Goal: Contribute content: Contribute content

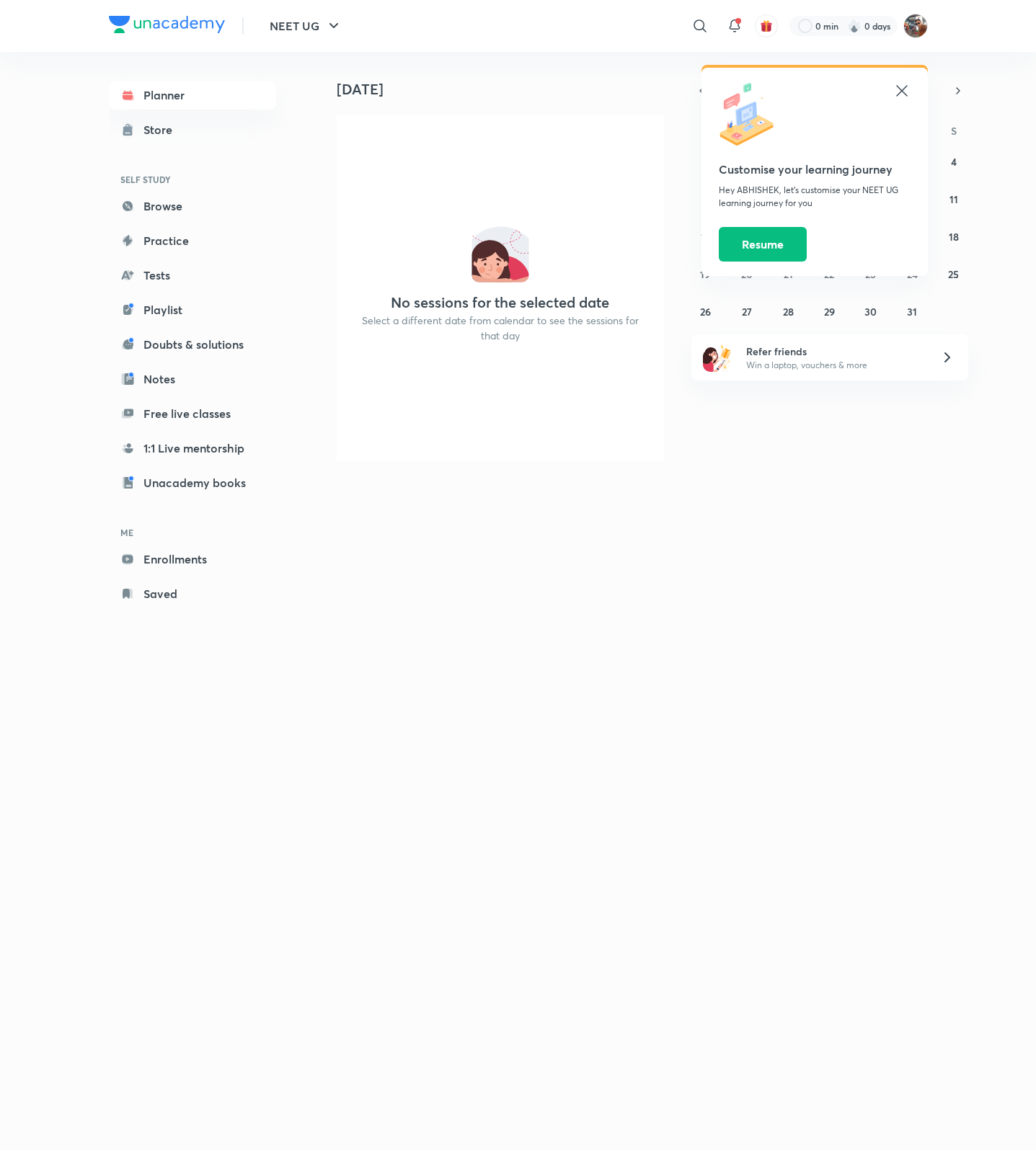
click at [902, 84] on icon at bounding box center [901, 90] width 17 height 17
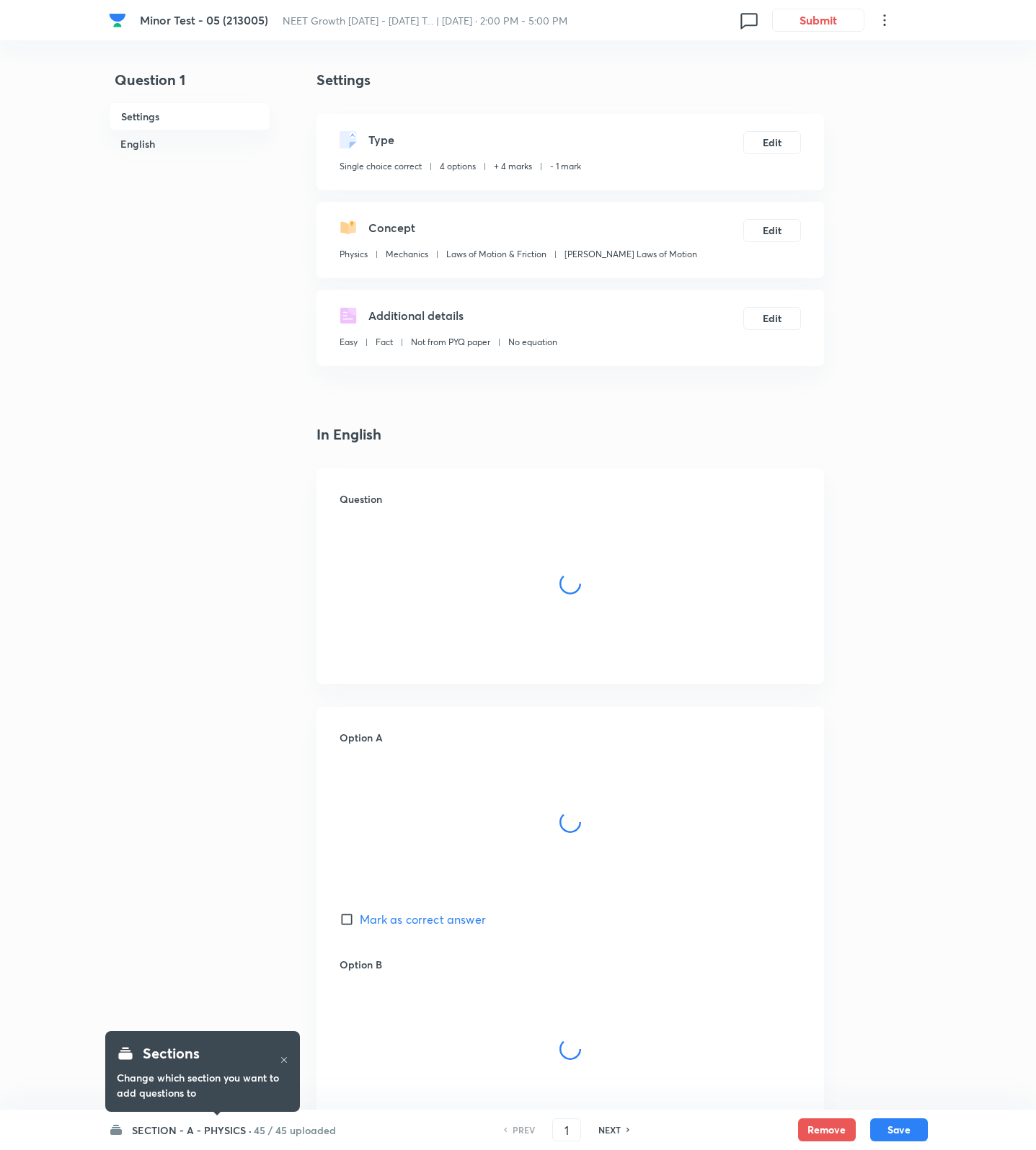
checkbox input "true"
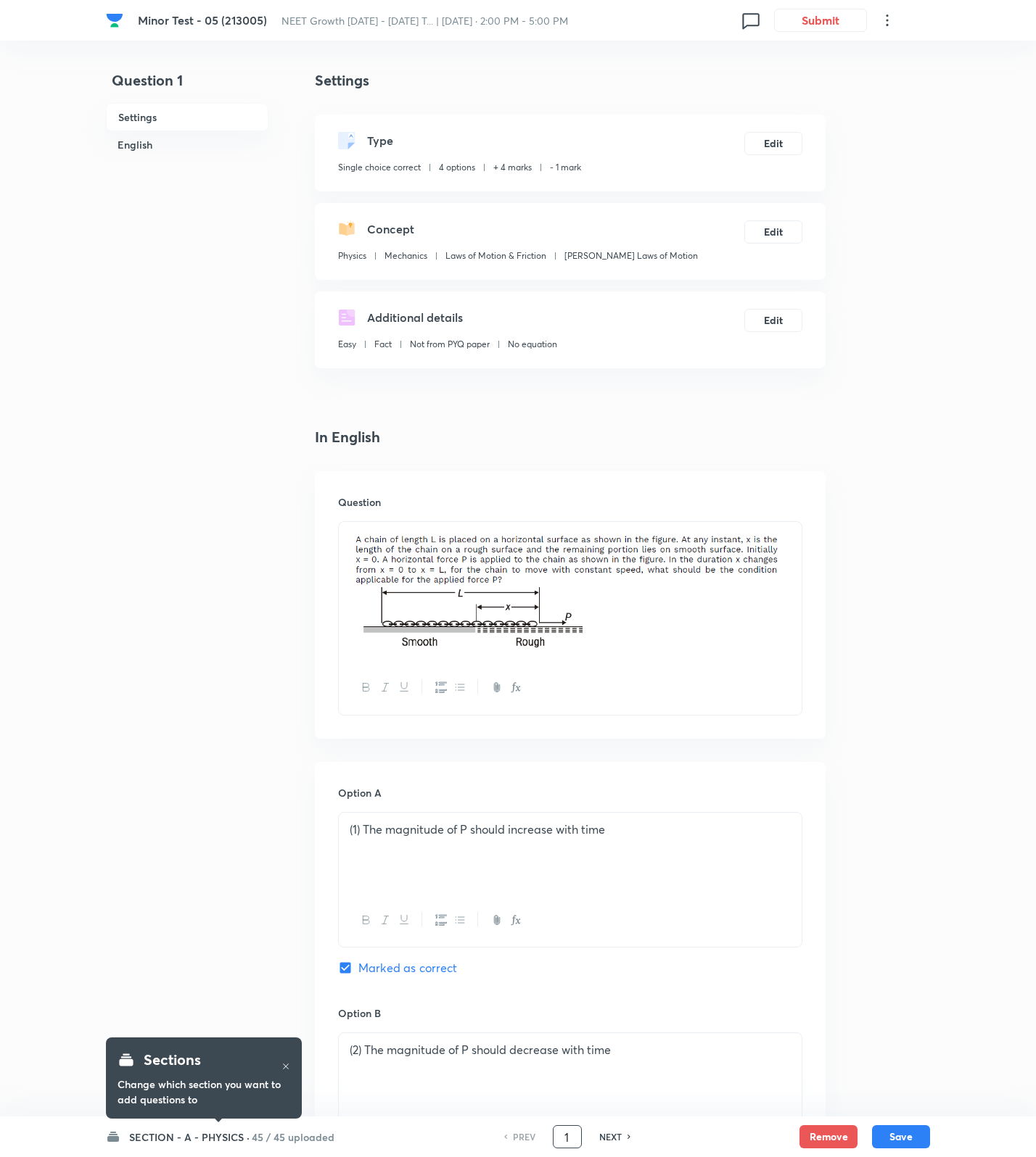
click at [573, 1131] on input "1" at bounding box center [566, 1137] width 28 height 26
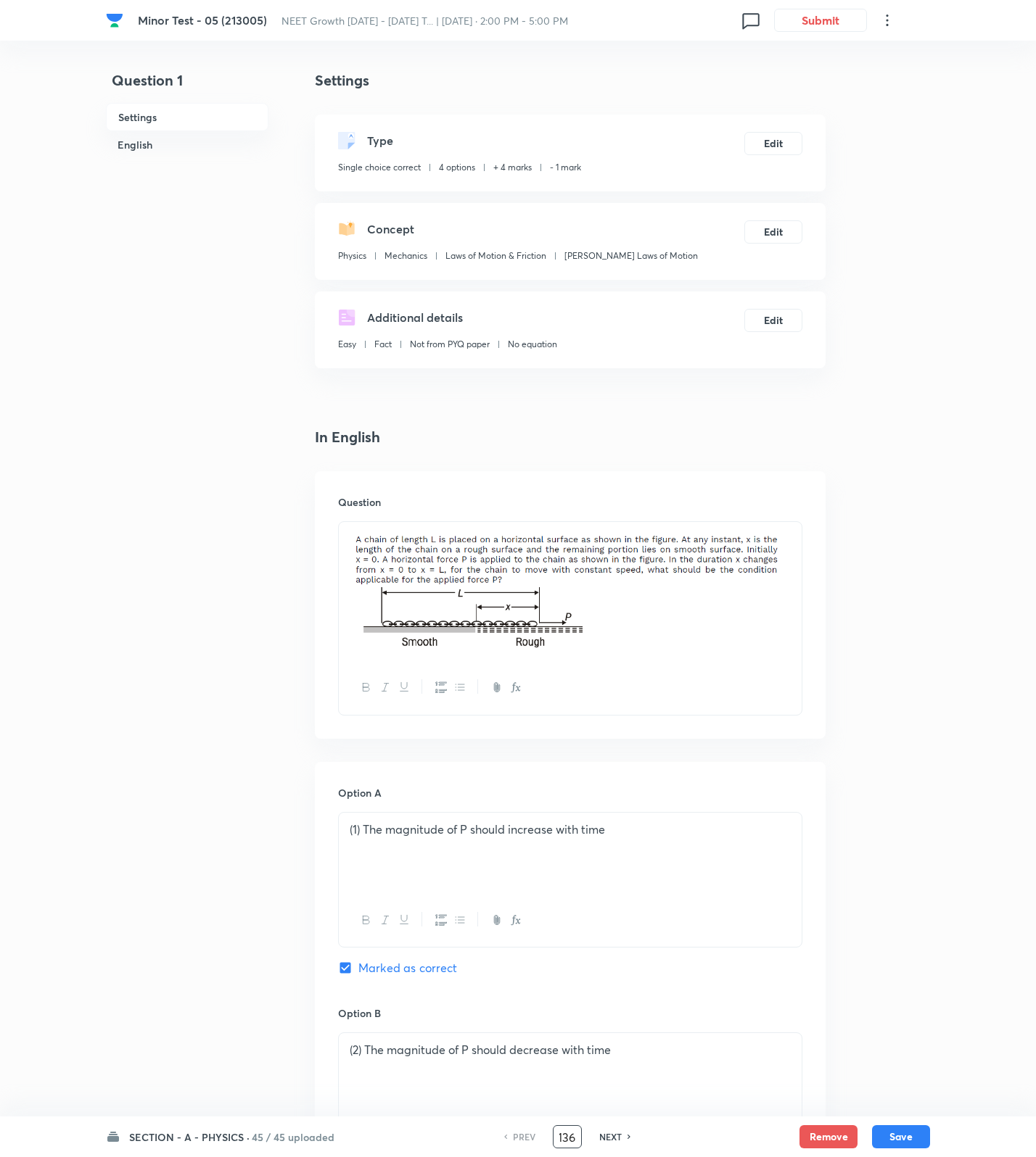
type input "136"
checkbox input "false"
checkbox input "true"
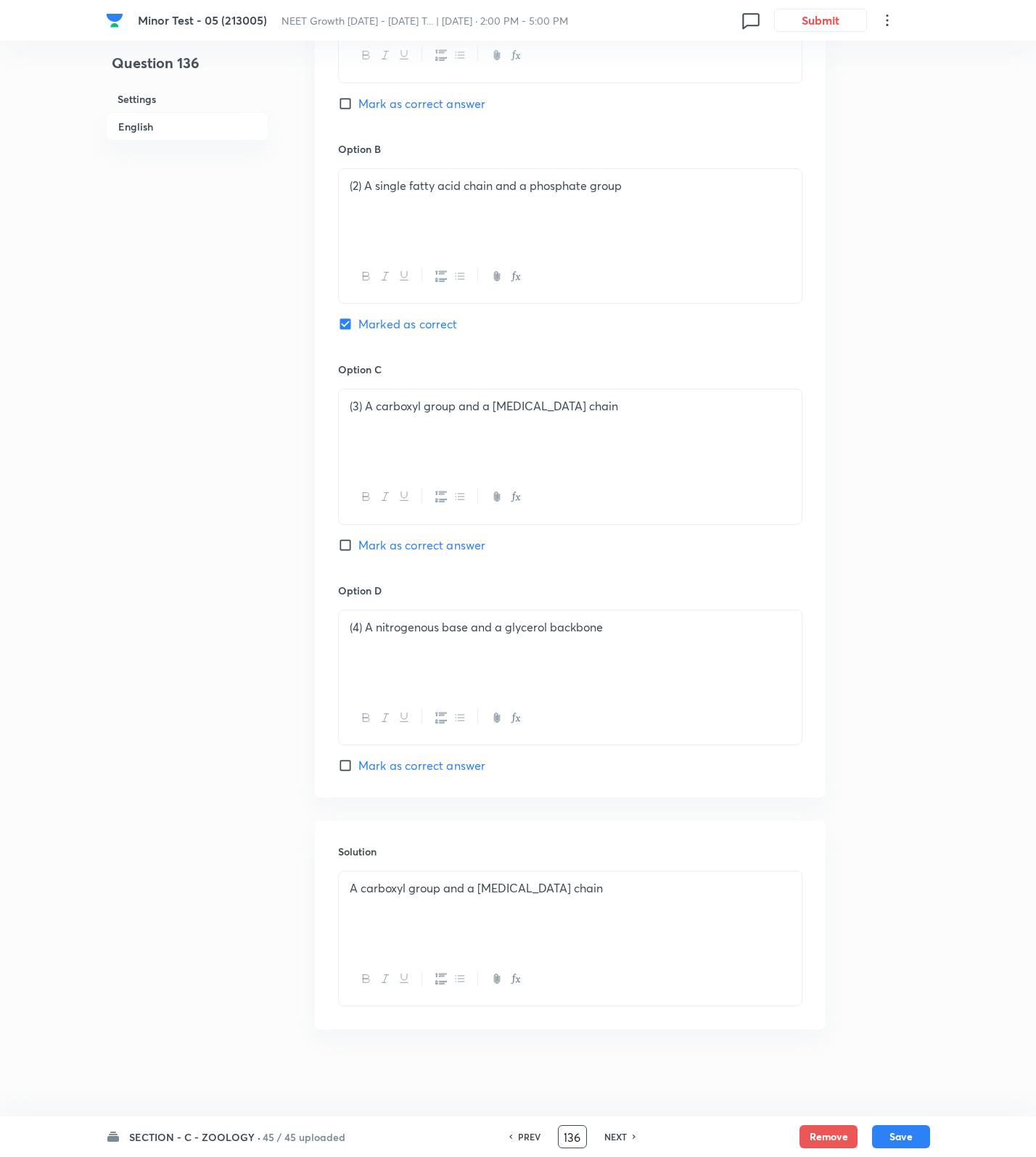
scroll to position [0, 0]
click at [454, 538] on span "Mark as correct answer" at bounding box center [422, 545] width 127 height 17
click at [359, 538] on input "Mark as correct answer" at bounding box center [347, 544] width 20 height 14
checkbox input "true"
checkbox input "false"
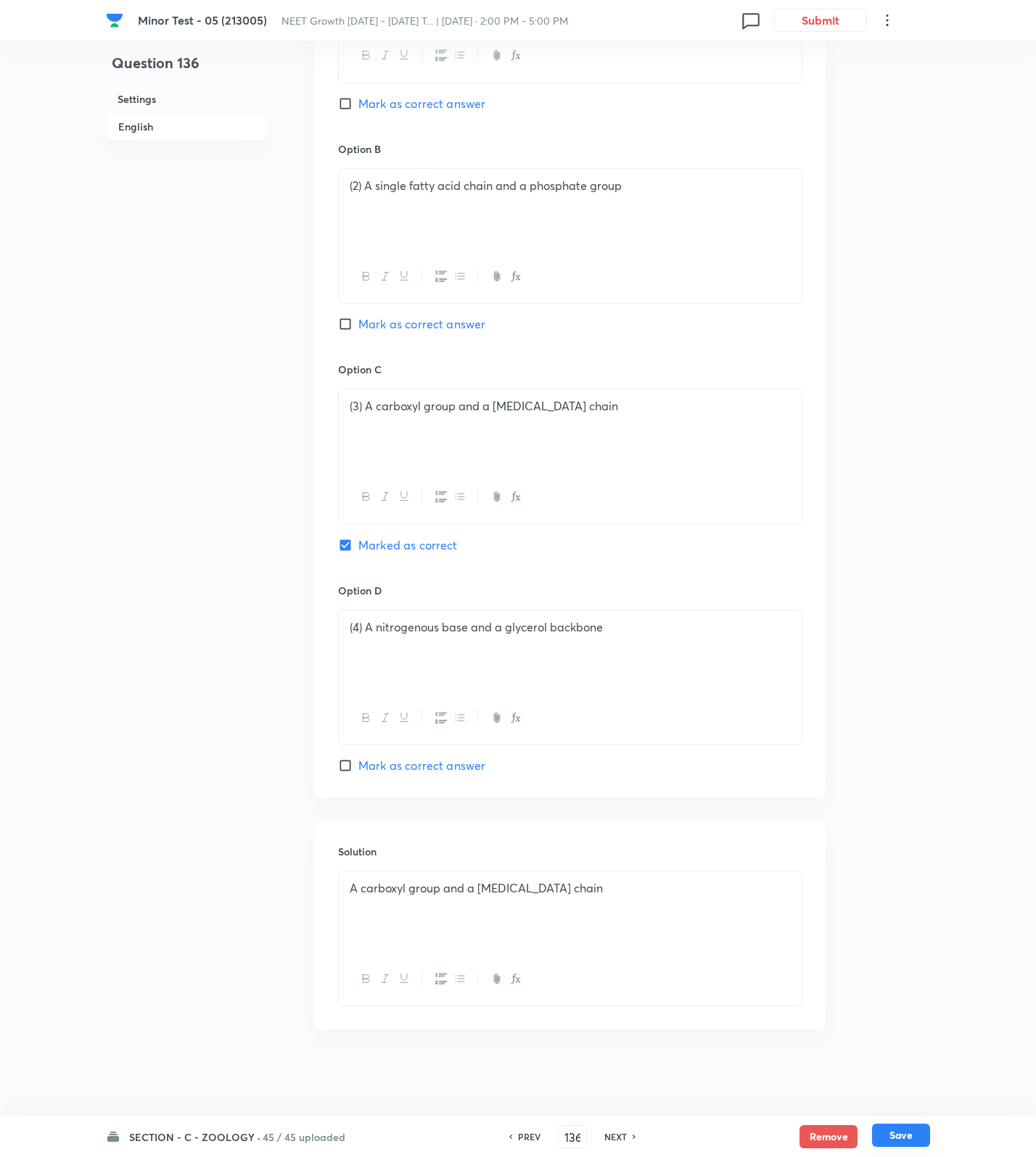
click at [906, 1133] on button "Save" at bounding box center [900, 1135] width 58 height 23
type input "137"
checkbox input "true"
checkbox input "false"
click at [577, 1137] on input "137" at bounding box center [572, 1137] width 28 height 26
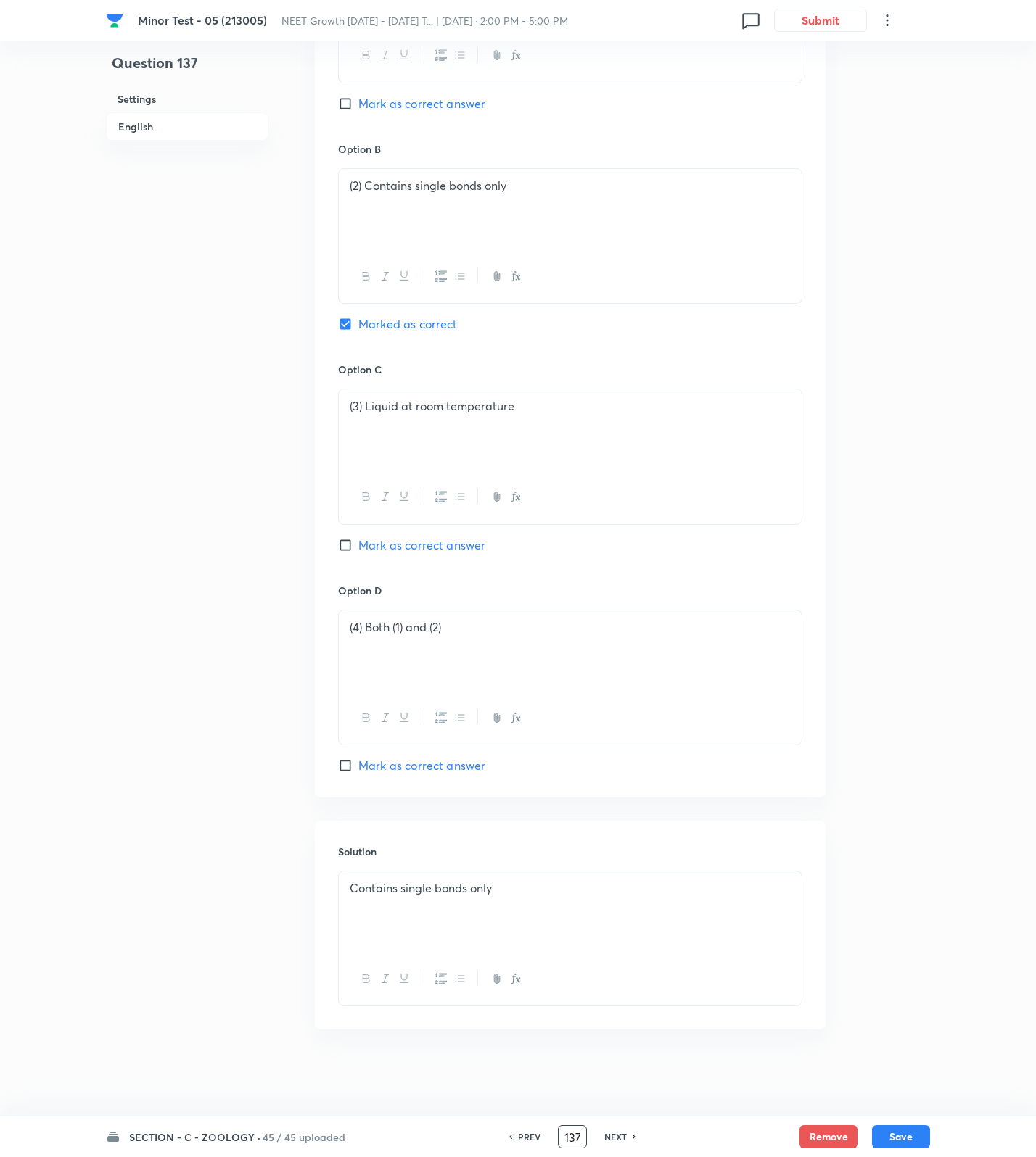
click at [562, 1138] on input "137" at bounding box center [572, 1137] width 28 height 26
type input "7"
type input "155"
checkbox input "true"
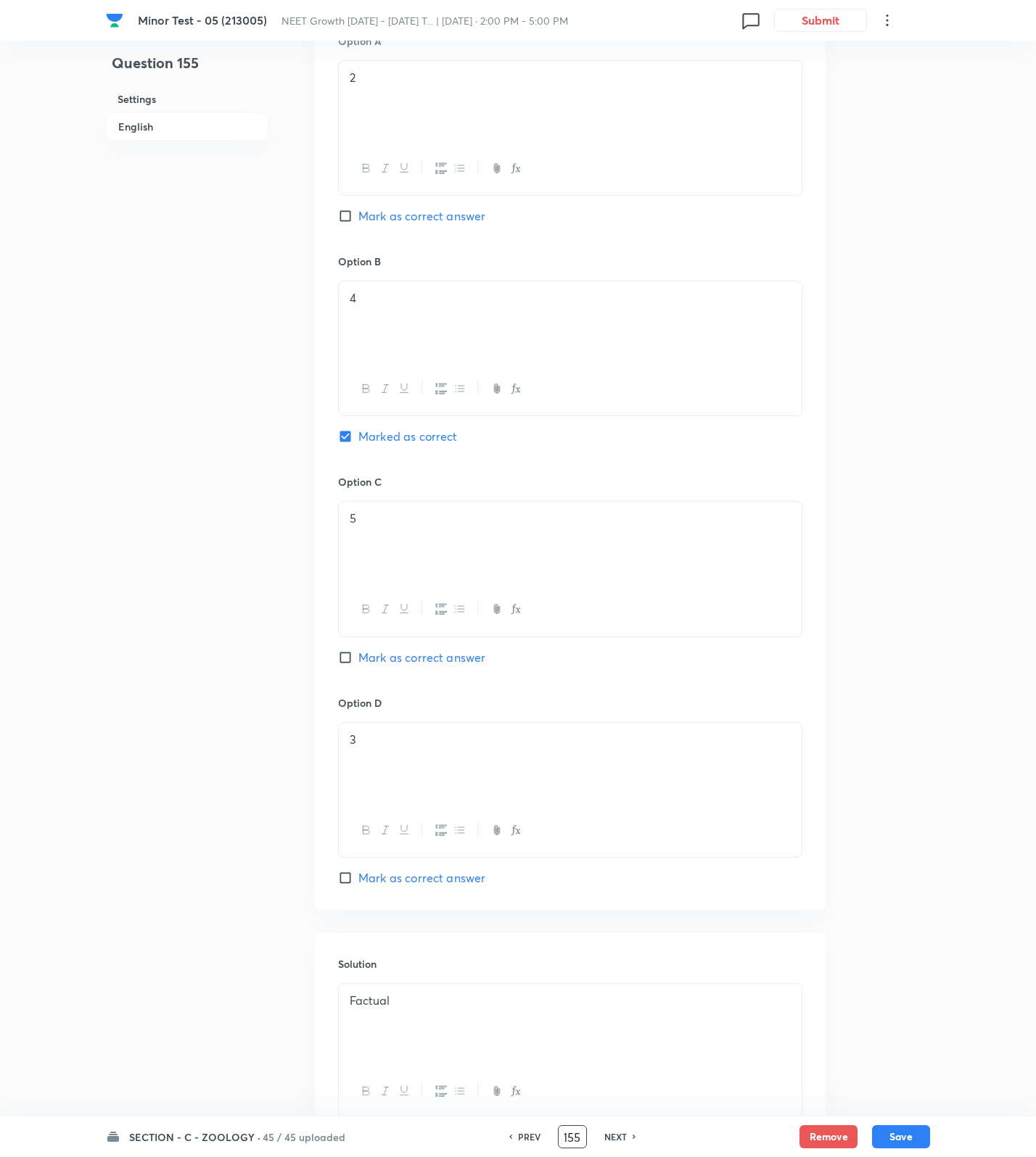
scroll to position [845, 0]
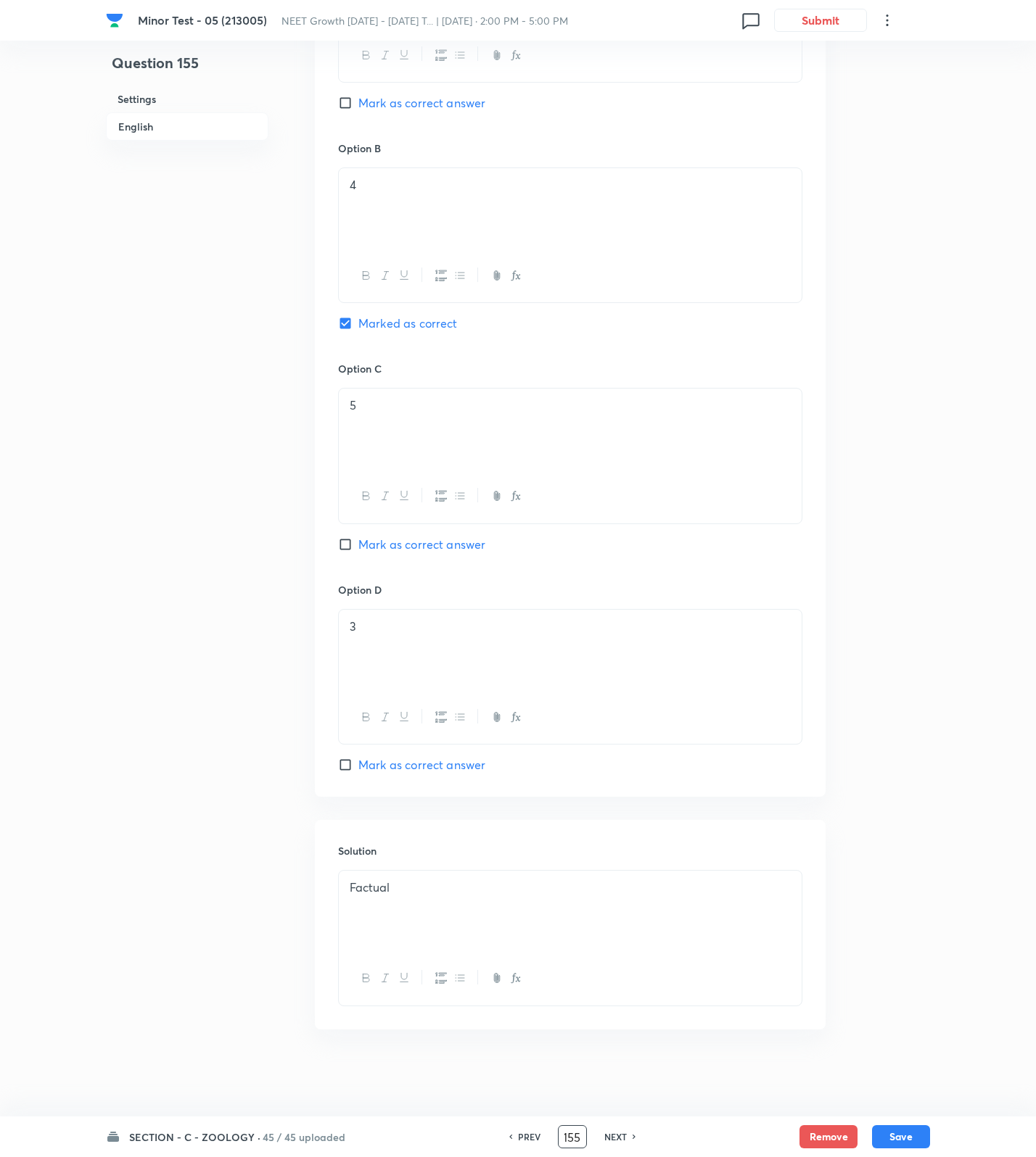
click at [442, 764] on span "Mark as correct answer" at bounding box center [422, 764] width 127 height 17
click at [359, 764] on input "Mark as correct answer" at bounding box center [347, 764] width 20 height 14
checkbox input "true"
checkbox input "false"
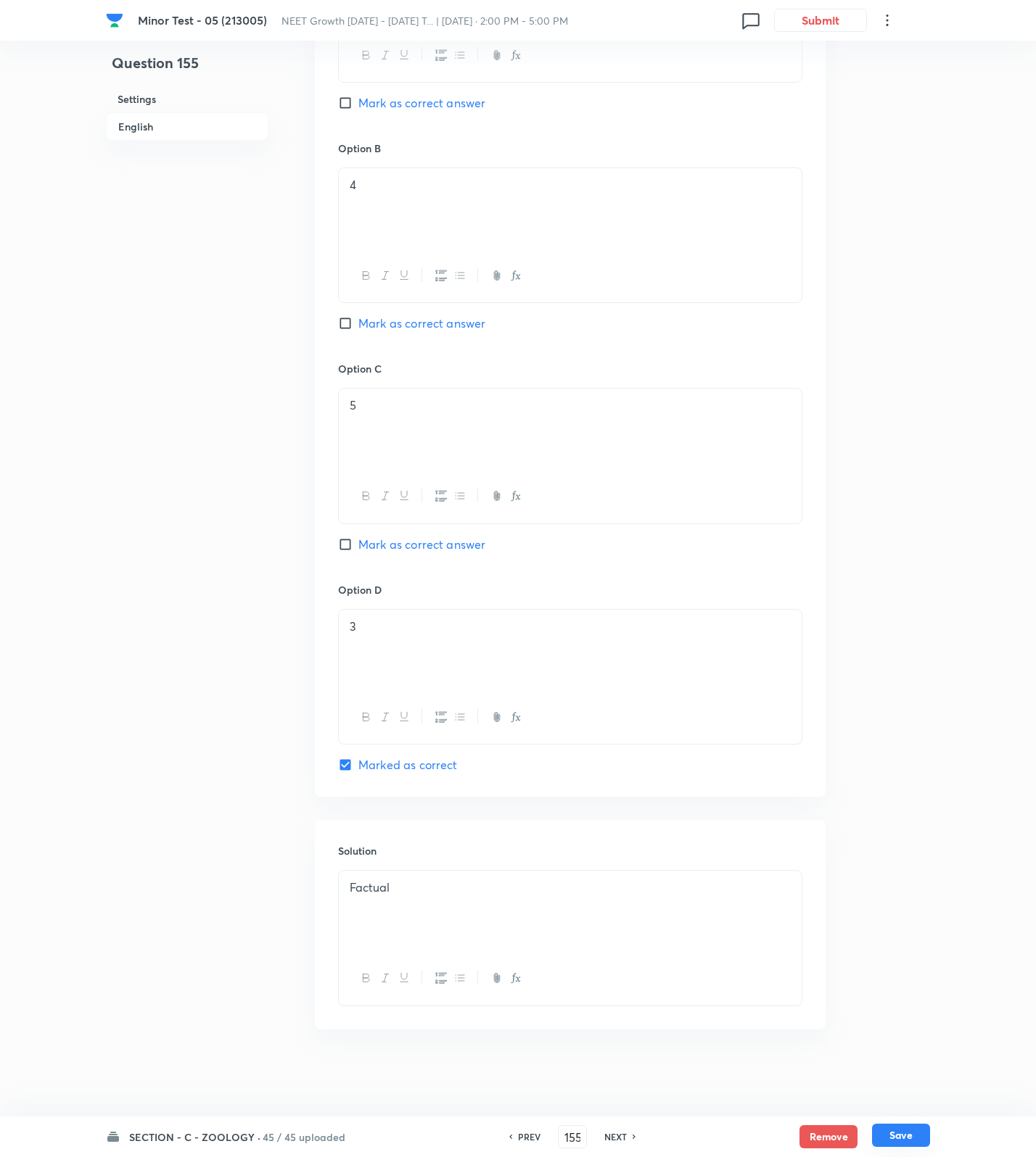
click at [916, 1138] on button "Save" at bounding box center [900, 1135] width 58 height 23
type input "156"
checkbox input "true"
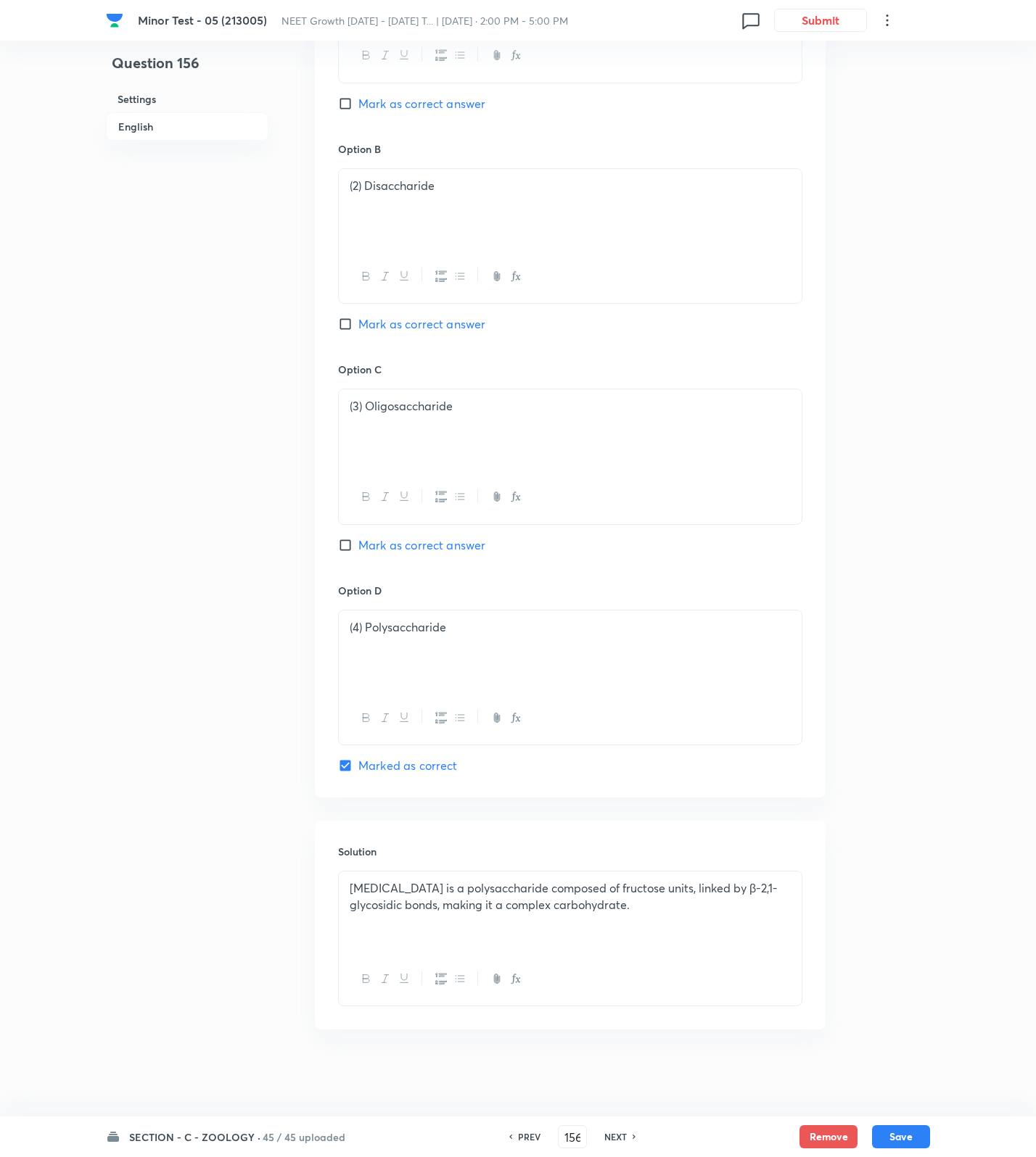
scroll to position [810, 0]
click at [579, 1138] on input "156" at bounding box center [572, 1137] width 28 height 26
click at [562, 1136] on input "156" at bounding box center [572, 1137] width 28 height 26
type input "6"
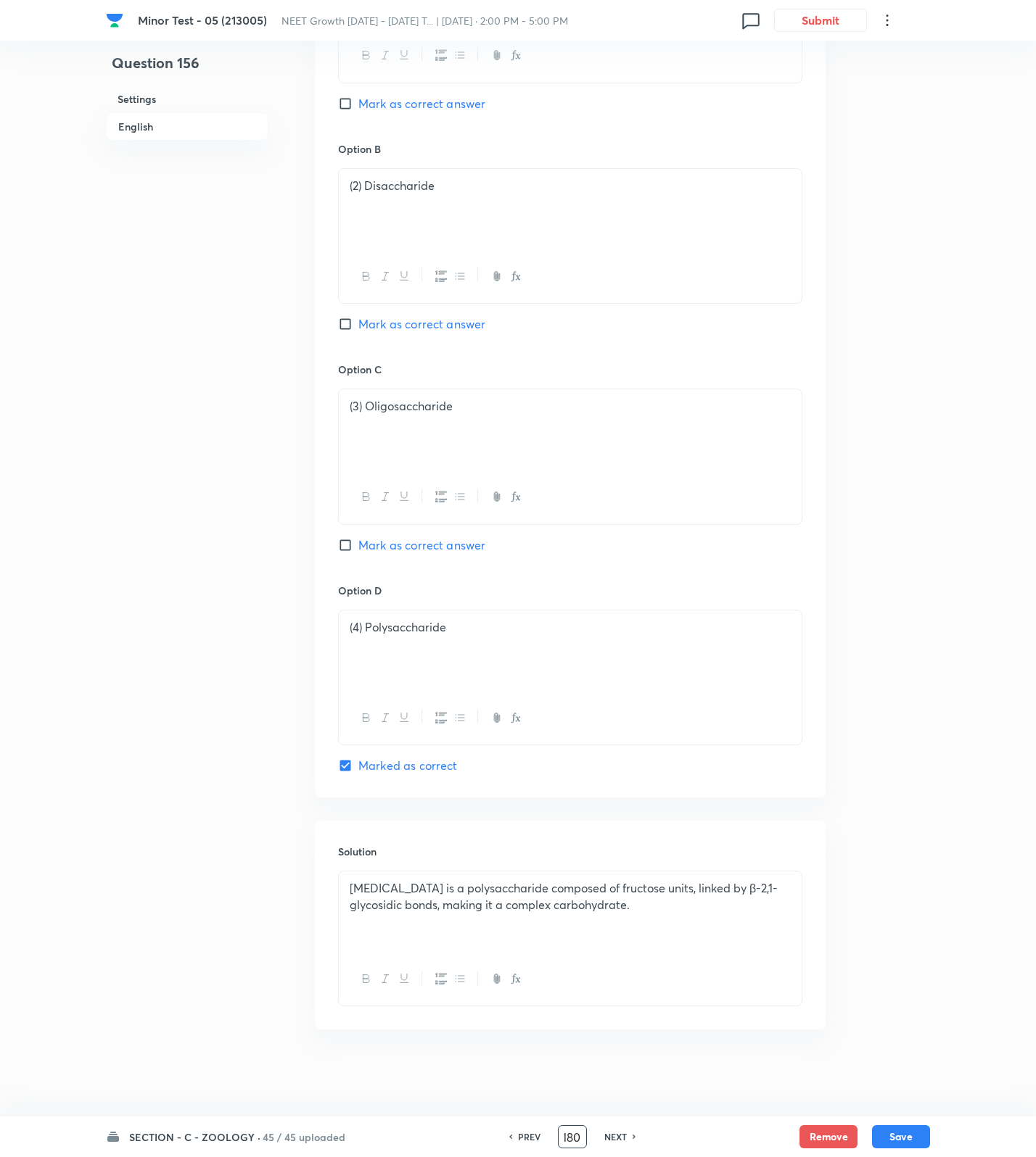
type input "180"
click at [900, 1125] on button "Save" at bounding box center [900, 1135] width 58 height 23
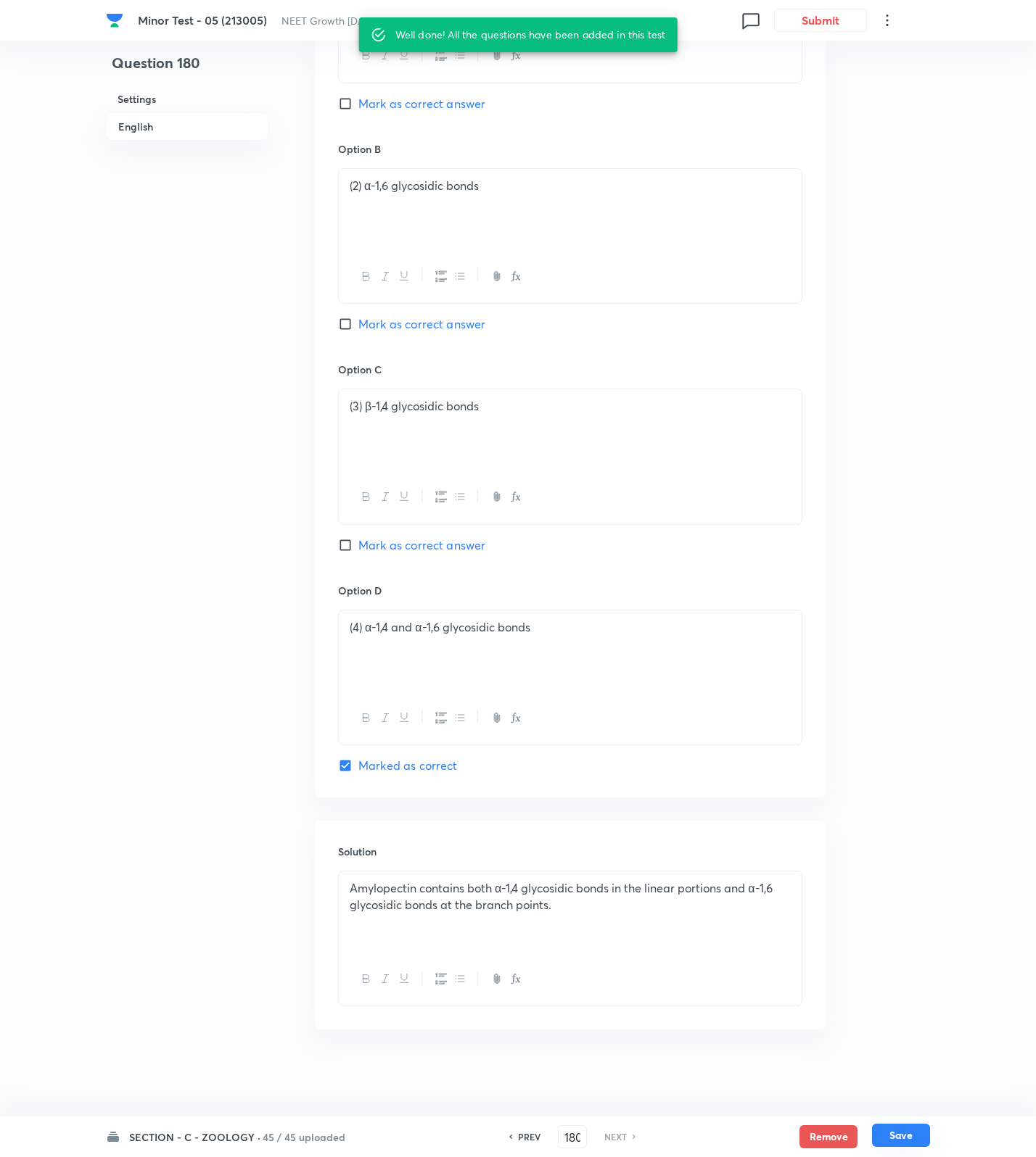
click at [904, 1135] on button "Save" at bounding box center [900, 1135] width 58 height 23
checkbox input "true"
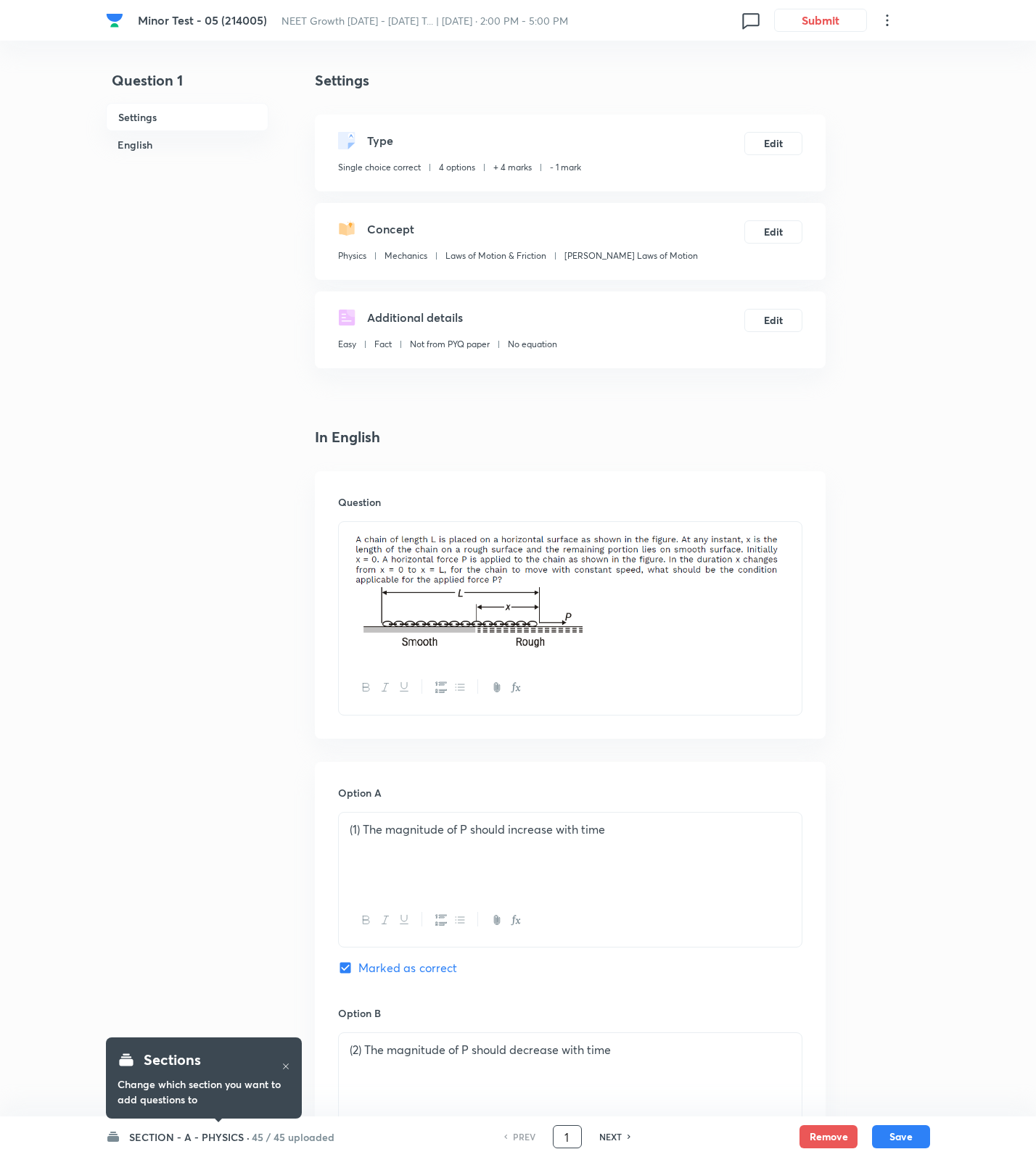
click at [574, 1134] on input "1" at bounding box center [566, 1137] width 28 height 26
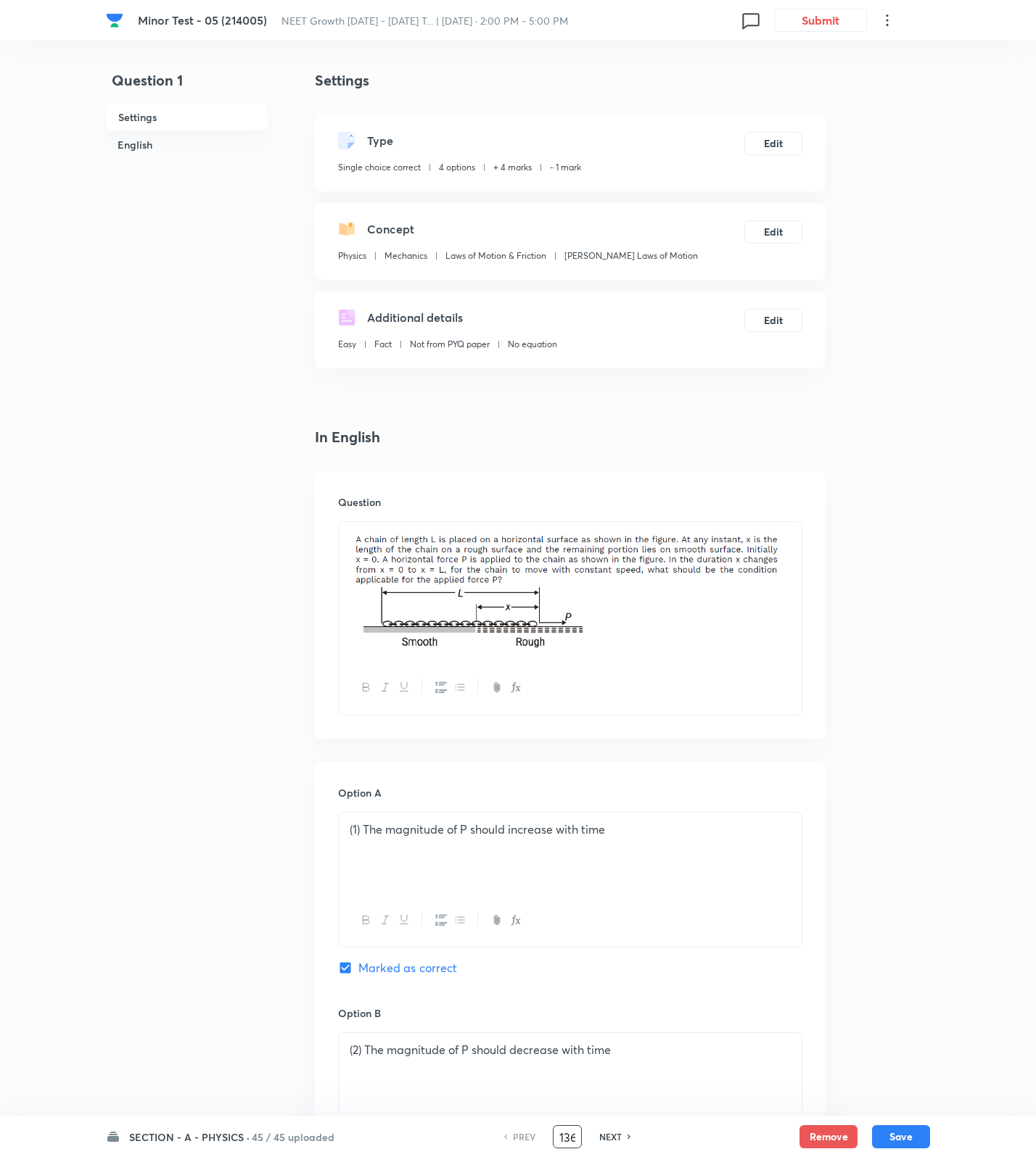
scroll to position [0, 2]
type input "136"
checkbox input "false"
checkbox input "true"
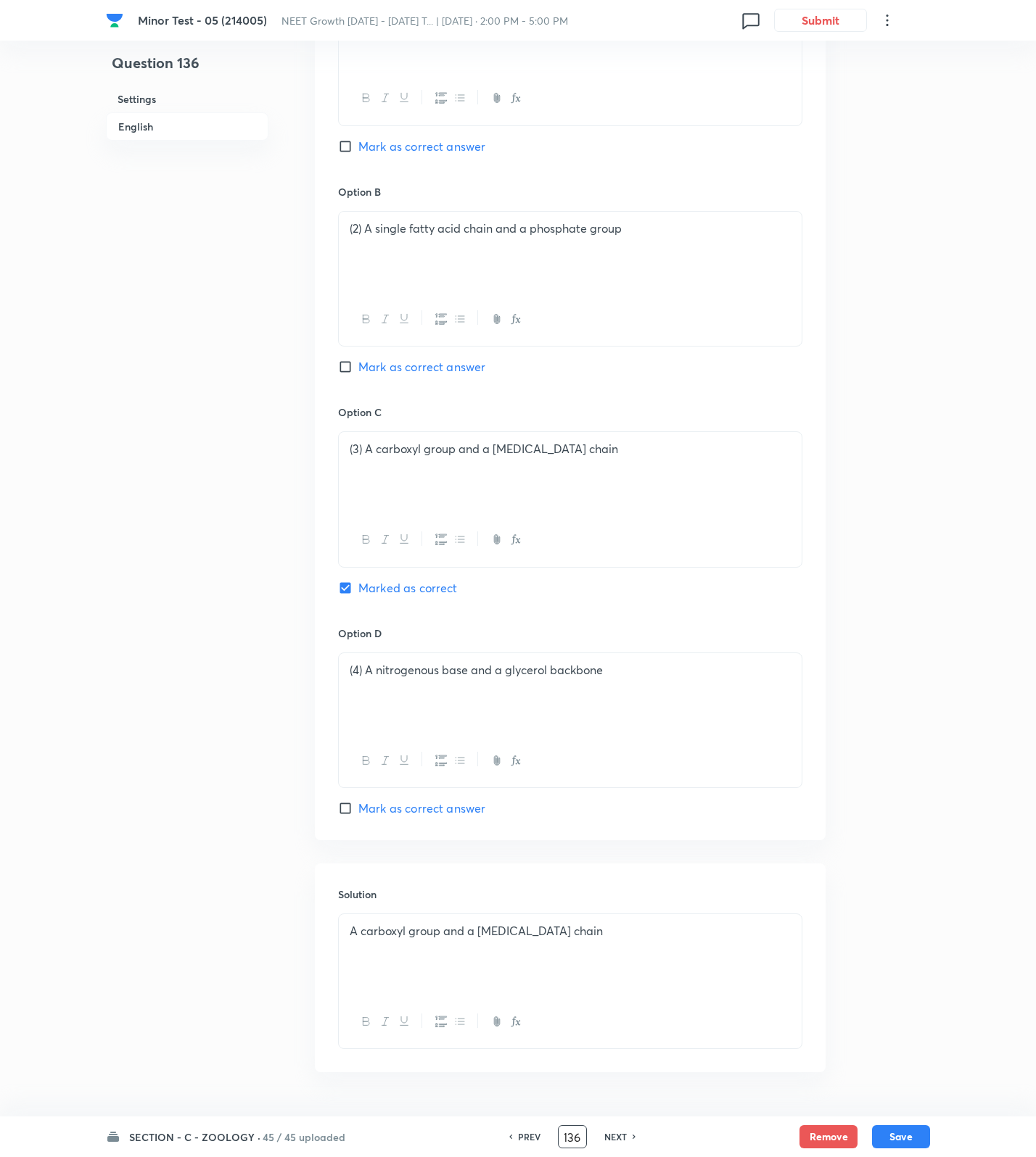
scroll to position [810, 0]
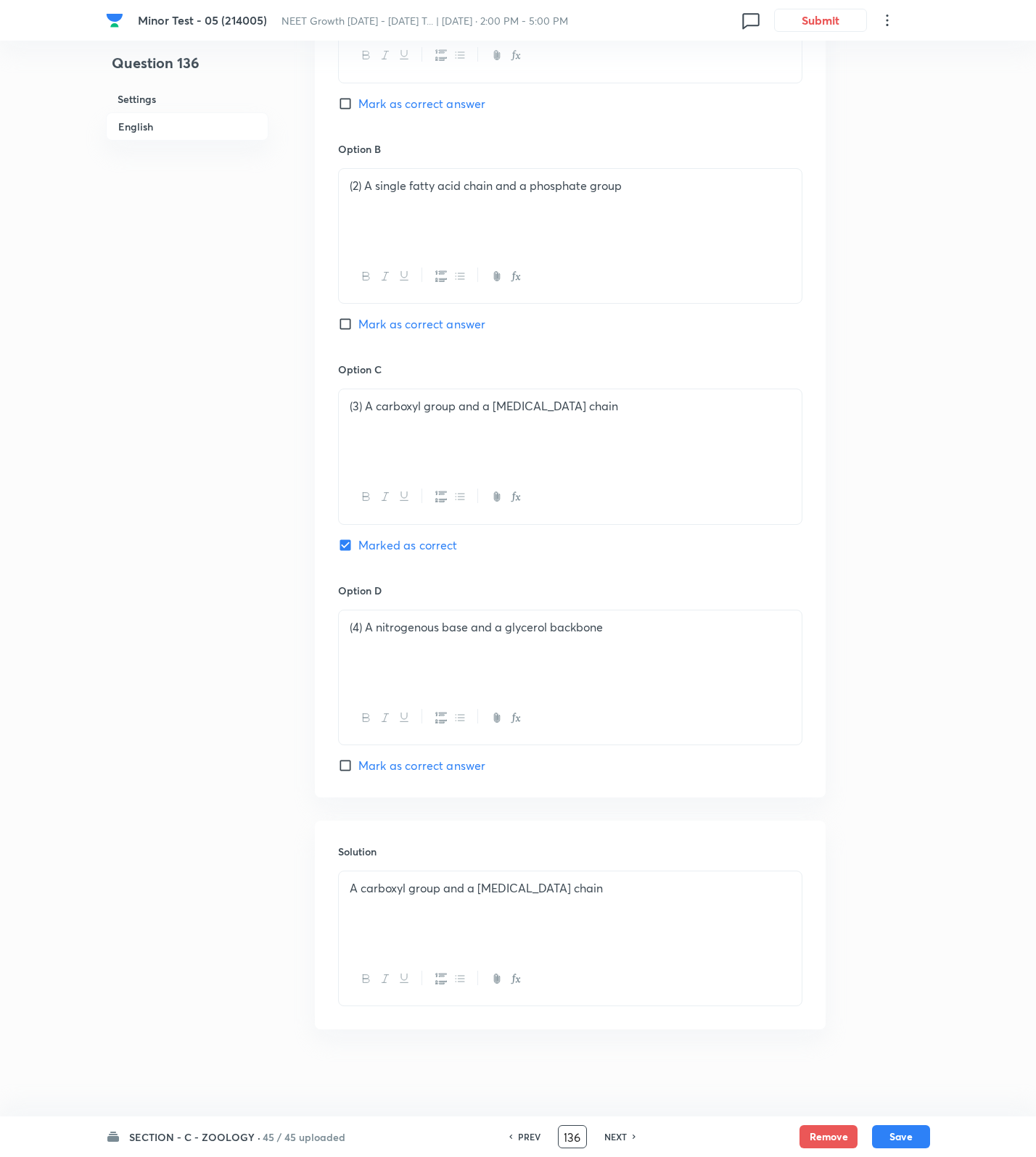
click at [578, 1135] on input "136" at bounding box center [572, 1137] width 28 height 26
type input "155"
checkbox input "false"
checkbox input "true"
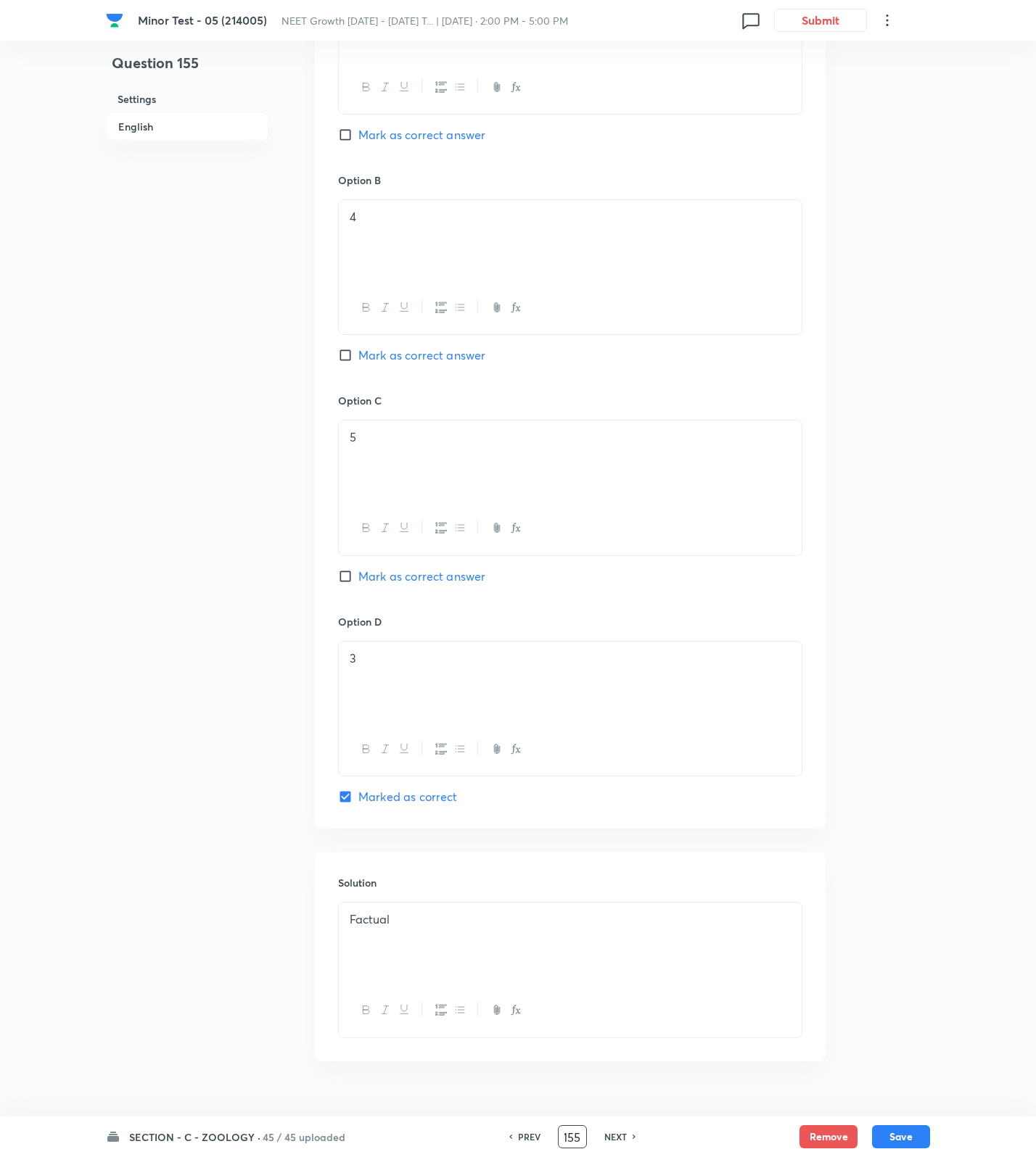
scroll to position [0, 0]
click at [574, 1143] on input "155" at bounding box center [572, 1137] width 28 height 26
type input "180"
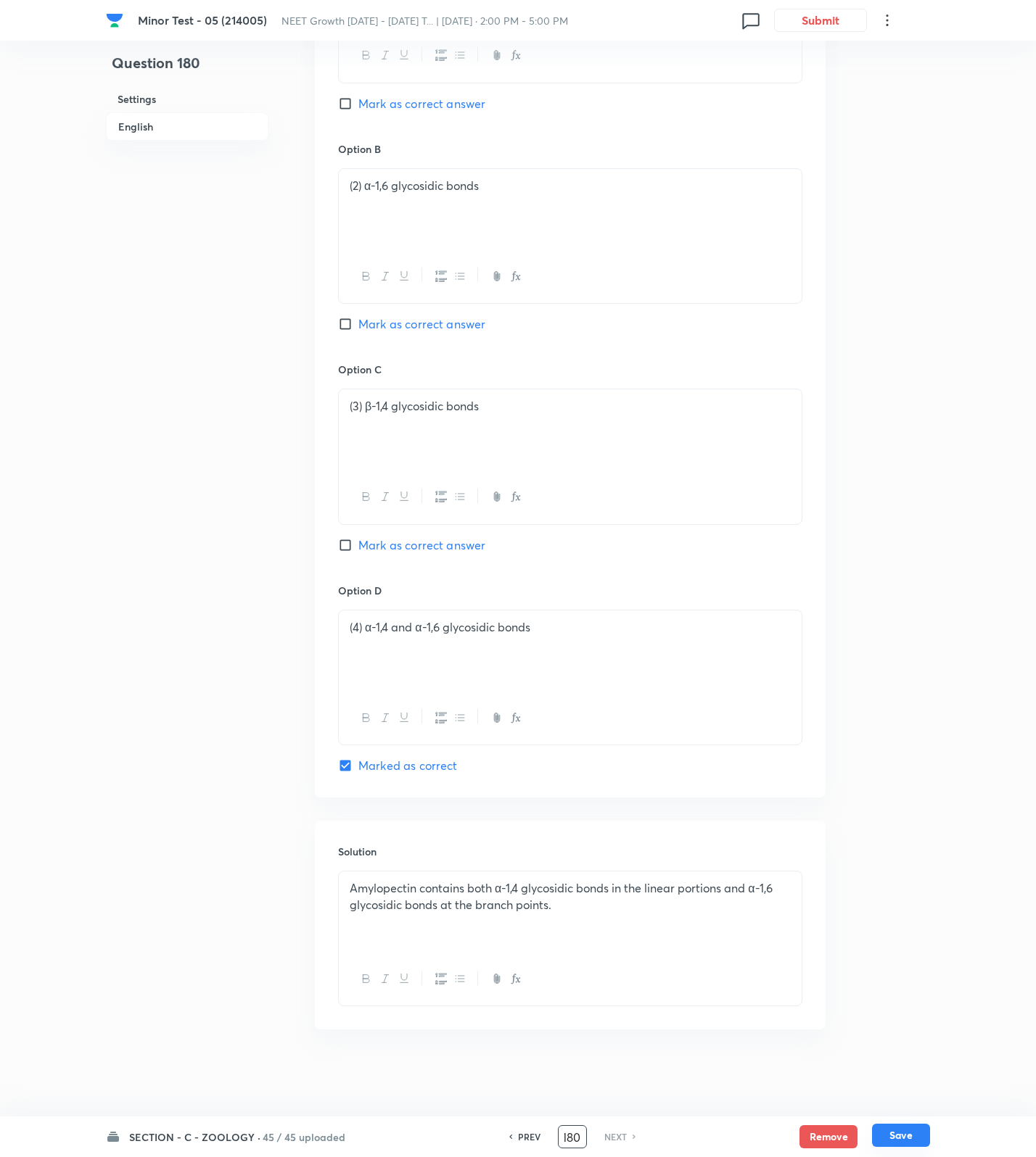
scroll to position [0, 0]
click at [906, 1143] on button "Save" at bounding box center [900, 1135] width 58 height 23
checkbox input "true"
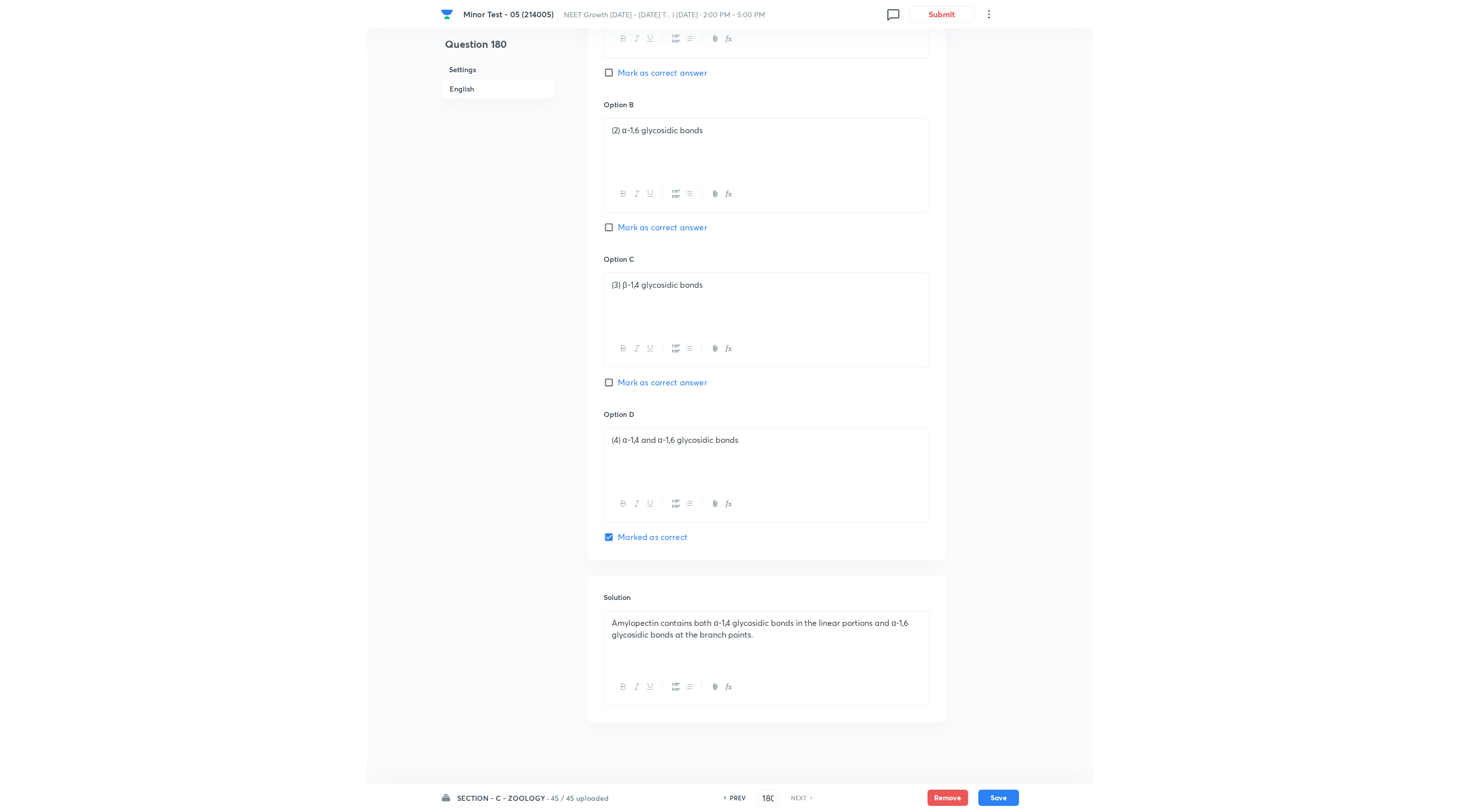
scroll to position [567, 0]
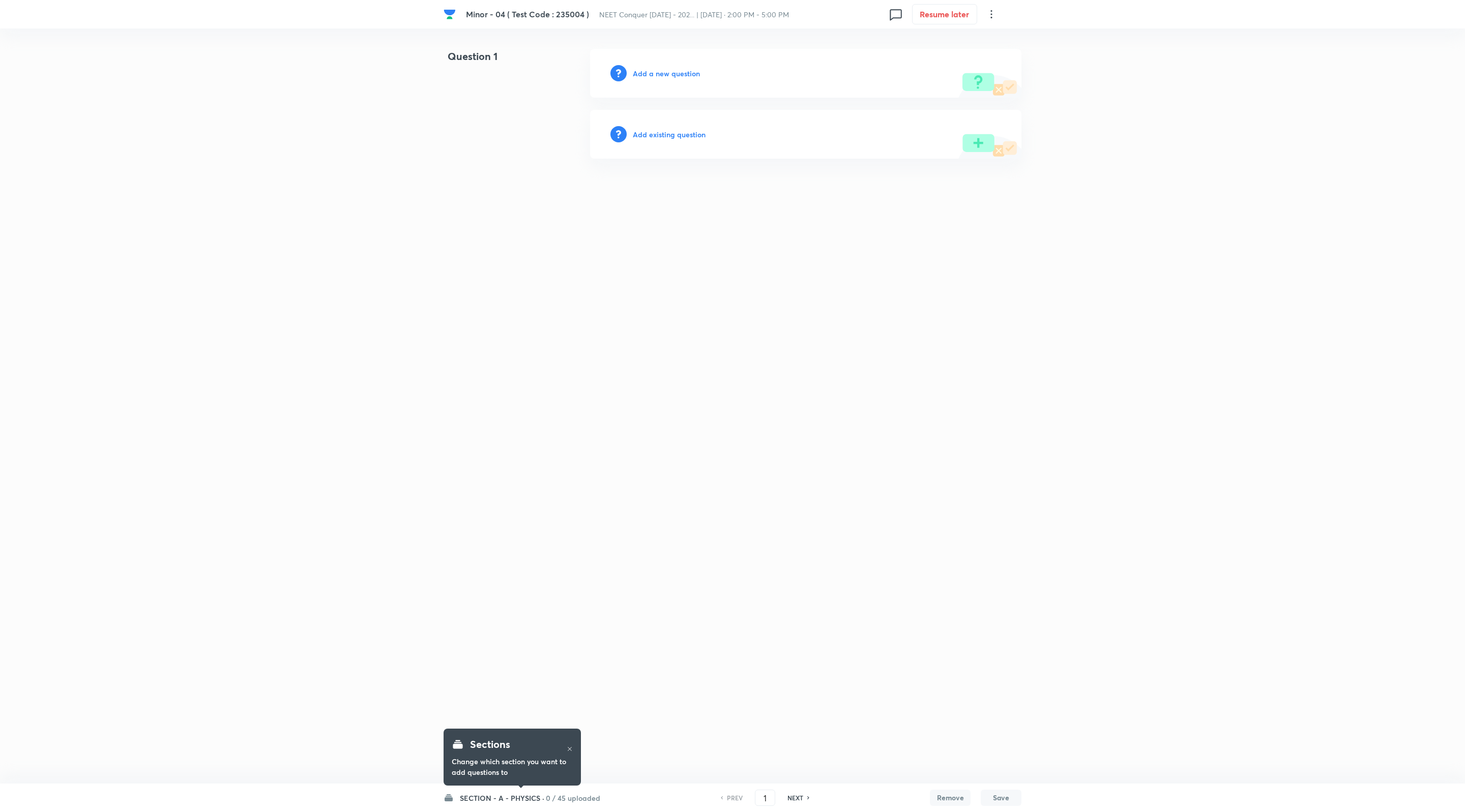
click at [563, 797] on h6 "0 / 45 uploaded" at bounding box center [573, 798] width 55 height 11
click at [559, 795] on h6 "0 / 45 uploaded" at bounding box center [573, 798] width 55 height 11
click at [401, 191] on html "Minor - 04 ( Test Code : 235004 ) NEET Conquer [DATE] - 202... | [DATE] · 2:00 …" at bounding box center [732, 104] width 1465 height 207
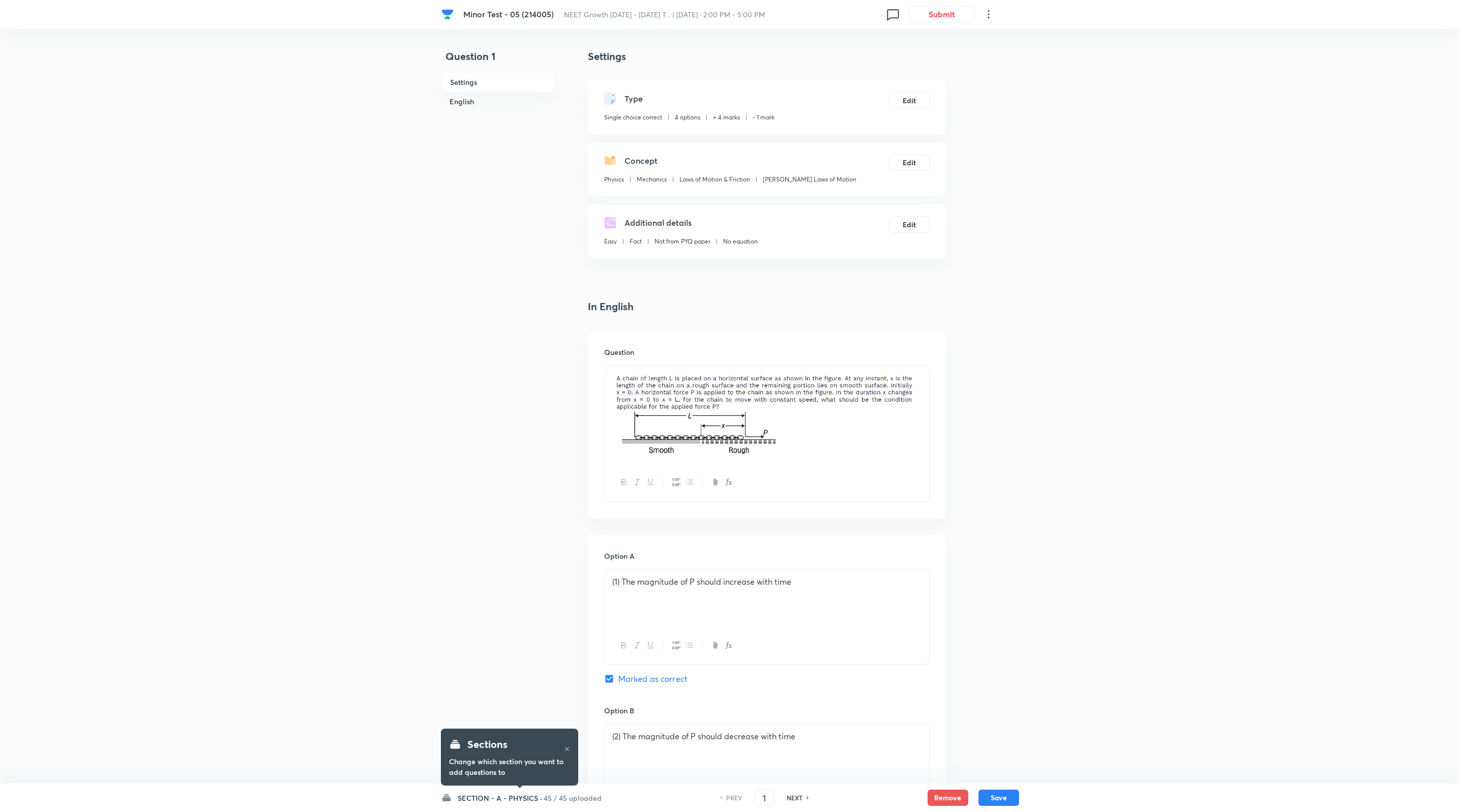
click at [817, 402] on img at bounding box center [766, 414] width 309 height 83
click at [928, 404] on div at bounding box center [767, 414] width 325 height 98
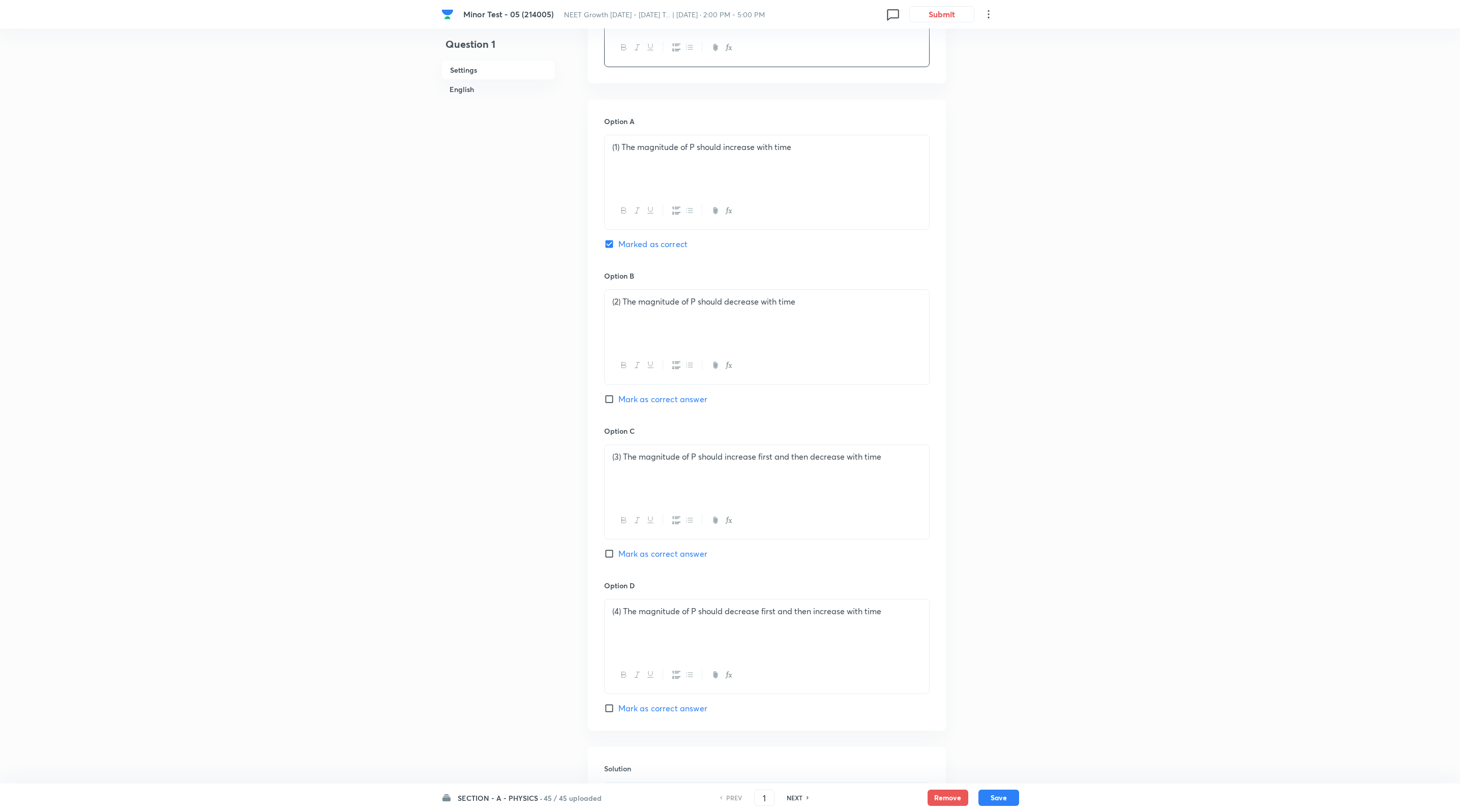
scroll to position [610, 0]
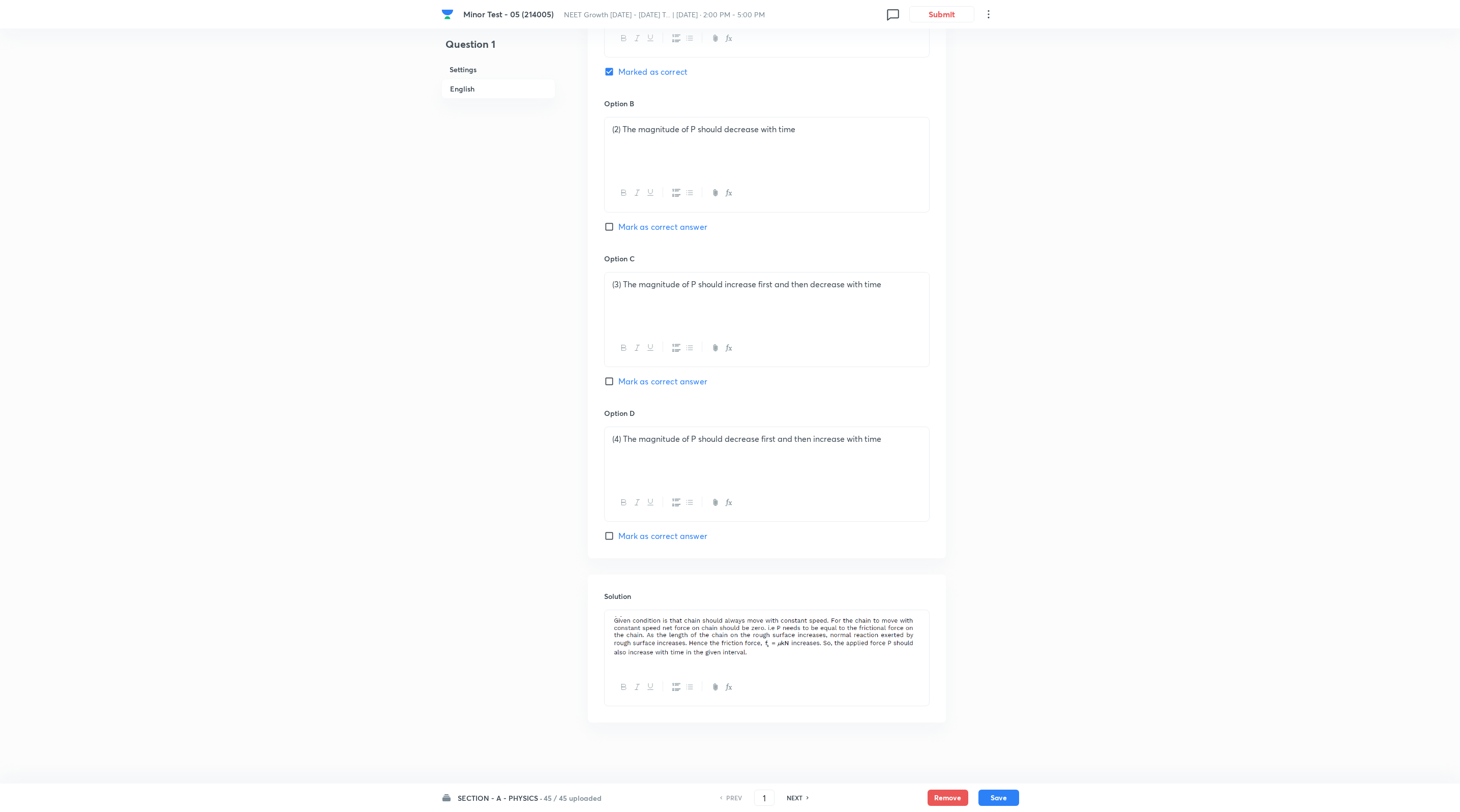
click at [922, 642] on div at bounding box center [767, 639] width 325 height 59
click at [1025, 691] on div "Minor Test - 05 (214005) NEET Growth [DATE] - [DATE] T... | [DATE] · 2:00 PM - …" at bounding box center [730, 102] width 1460 height 1321
